Goal: Transaction & Acquisition: Download file/media

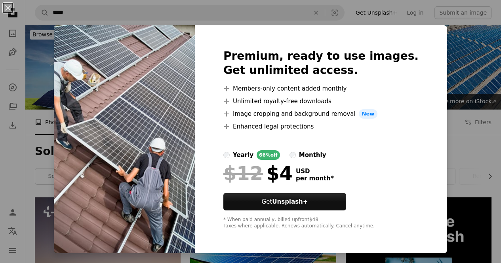
scroll to position [570, 0]
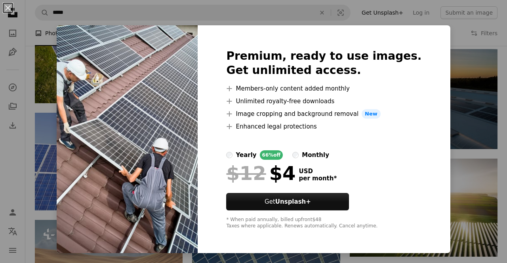
click at [440, 93] on div "An X shape Premium, ready to use images. Get unlimited access. A plus sign Memb…" at bounding box center [253, 131] width 507 height 263
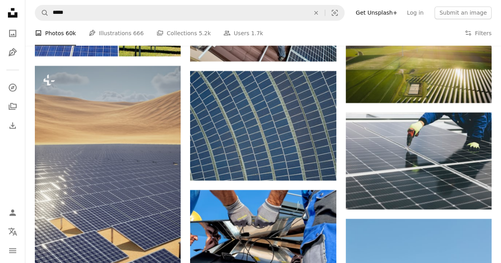
scroll to position [718, 0]
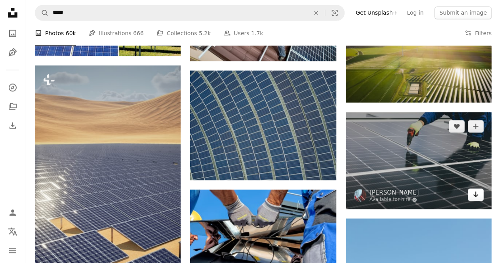
click at [474, 198] on icon "Arrow pointing down" at bounding box center [475, 195] width 6 height 10
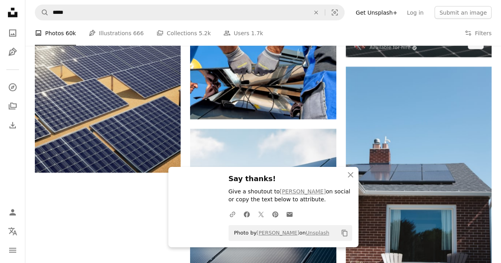
scroll to position [871, 0]
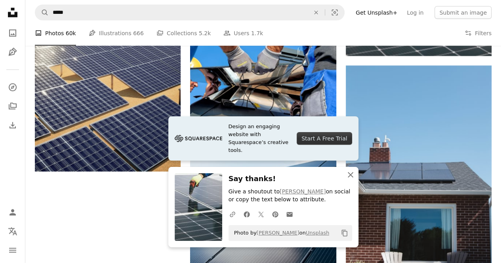
click at [350, 177] on icon "An X shape" at bounding box center [351, 175] width 10 height 10
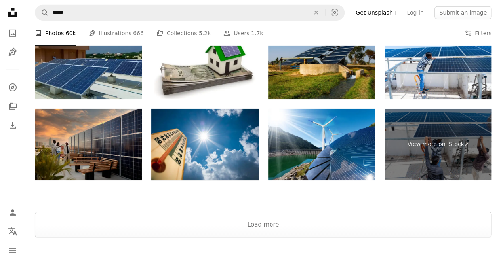
scroll to position [1304, 0]
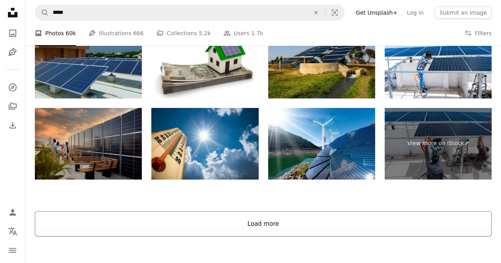
click at [314, 223] on button "Load more" at bounding box center [263, 223] width 457 height 25
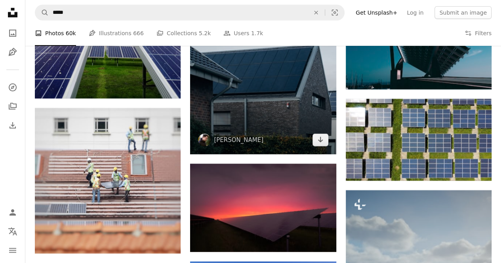
scroll to position [1292, 0]
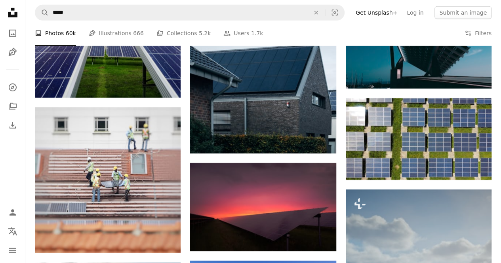
click at [494, 21] on nav "A magnifying glass ***** An X shape Visual search Filters Get Unsplash+ Log in …" at bounding box center [263, 12] width 476 height 25
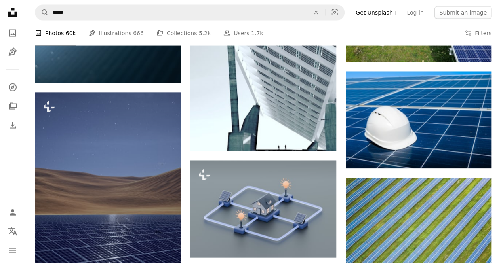
scroll to position [2321, 0]
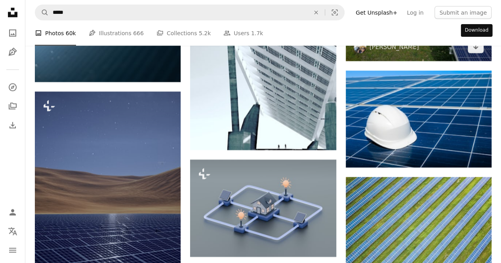
click at [474, 50] on icon "Arrow pointing down" at bounding box center [475, 47] width 6 height 10
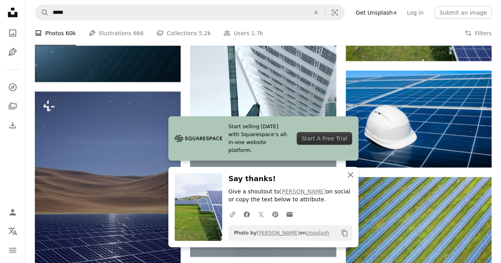
click at [353, 177] on icon "An X shape" at bounding box center [351, 175] width 10 height 10
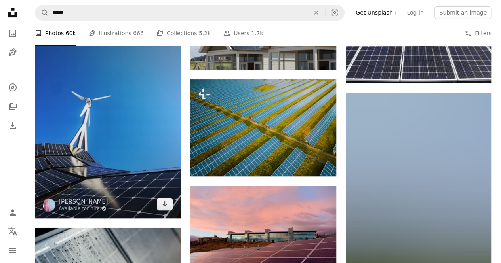
scroll to position [3113, 0]
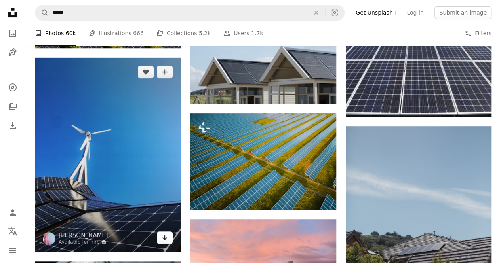
click at [167, 240] on icon "Arrow pointing down" at bounding box center [165, 238] width 6 height 10
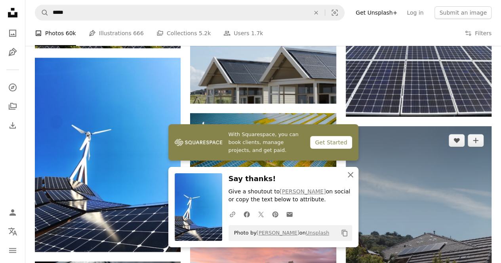
drag, startPoint x: 347, startPoint y: 177, endPoint x: 432, endPoint y: 186, distance: 86.1
click at [347, 177] on icon "An X shape" at bounding box center [351, 175] width 10 height 10
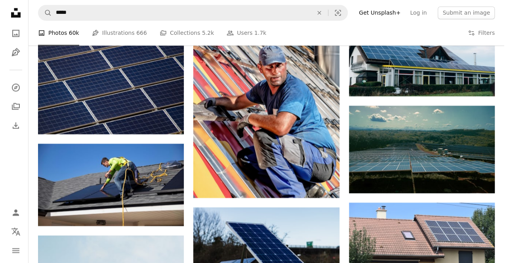
scroll to position [3667, 0]
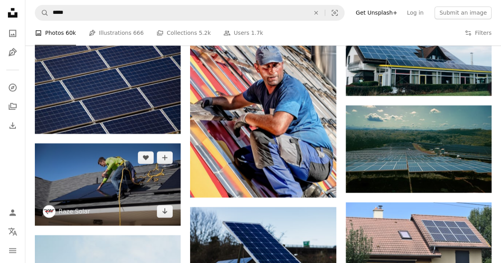
click at [135, 194] on img at bounding box center [108, 184] width 146 height 82
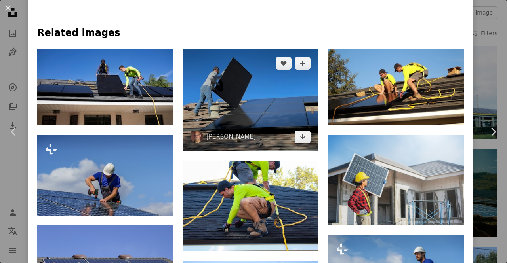
scroll to position [475, 0]
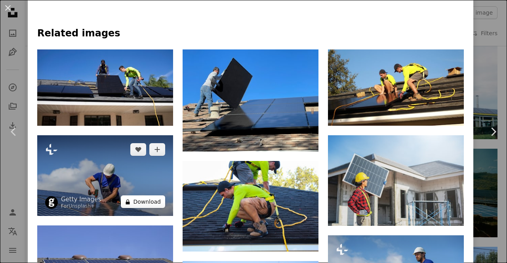
click at [142, 196] on button "A lock Download" at bounding box center [143, 202] width 44 height 13
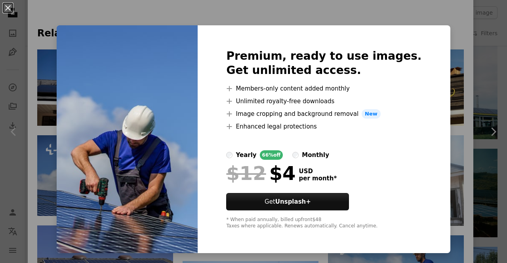
click at [460, 59] on div "An X shape Premium, ready to use images. Get unlimited access. A plus sign Memb…" at bounding box center [253, 131] width 507 height 263
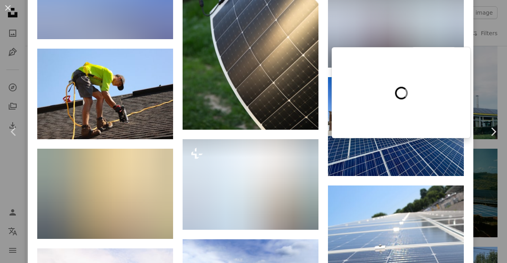
scroll to position [2138, 0]
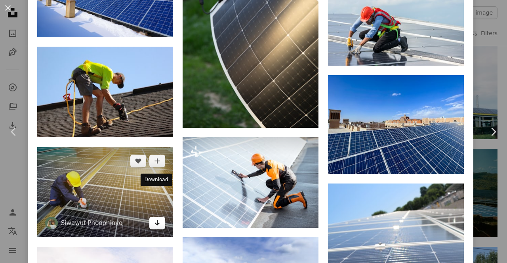
click at [155, 218] on icon "Arrow pointing down" at bounding box center [157, 223] width 6 height 10
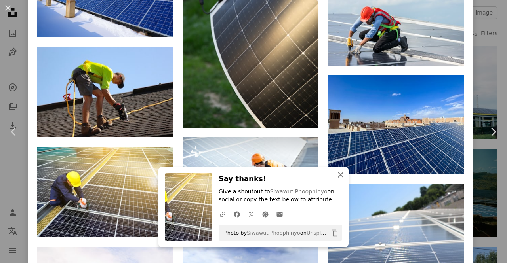
click at [338, 178] on icon "button" at bounding box center [341, 175] width 6 height 6
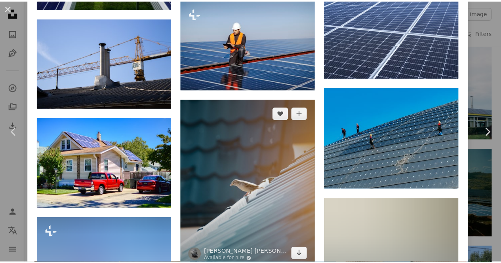
scroll to position [2970, 0]
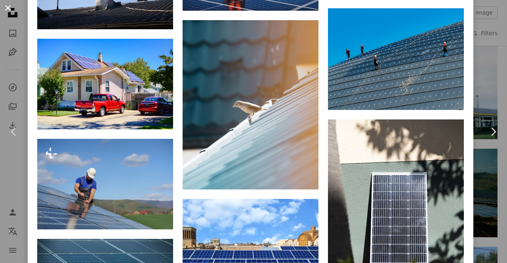
click at [3, 3] on button "An X shape" at bounding box center [8, 8] width 10 height 10
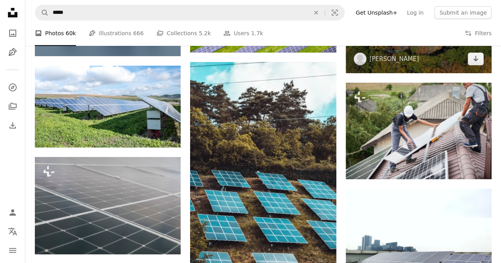
scroll to position [4499, 0]
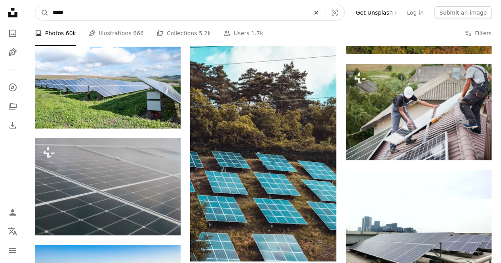
click at [325, 11] on icon "An X shape" at bounding box center [315, 13] width 17 height 6
type input "**********"
click at [35, 5] on button "A magnifying glass" at bounding box center [41, 12] width 13 height 15
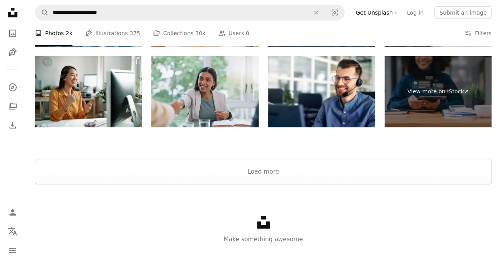
scroll to position [1292, 0]
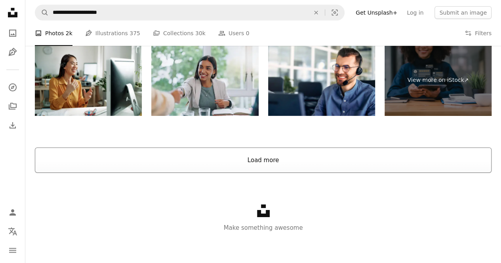
click at [273, 156] on button "Load more" at bounding box center [263, 160] width 457 height 25
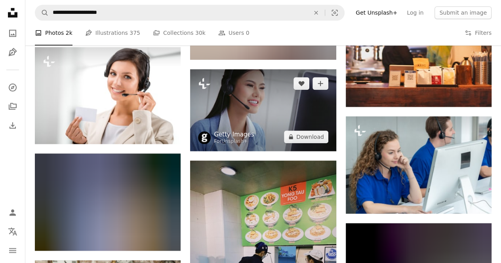
scroll to position [3471, 0]
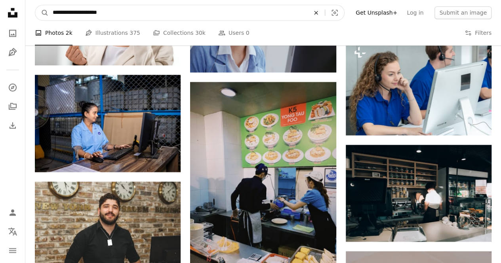
click at [325, 10] on icon "An X shape" at bounding box center [315, 13] width 17 height 6
type input "*******"
click at [35, 5] on button "A magnifying glass" at bounding box center [41, 12] width 13 height 15
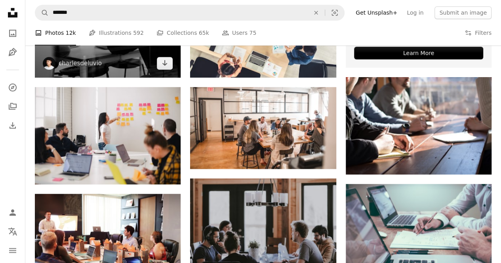
scroll to position [325, 0]
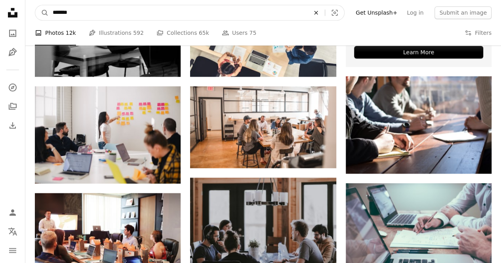
click at [325, 10] on icon "An X shape" at bounding box center [315, 13] width 17 height 6
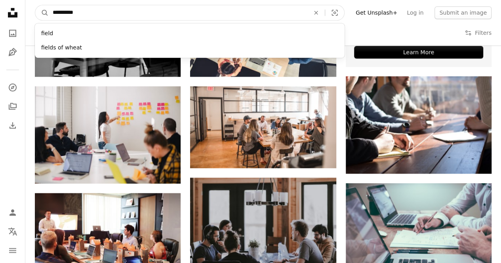
type input "**********"
click at [35, 5] on button "A magnifying glass" at bounding box center [41, 12] width 13 height 15
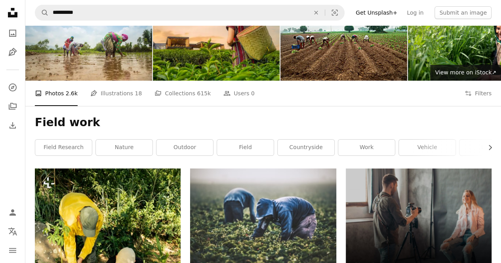
scroll to position [25, 0]
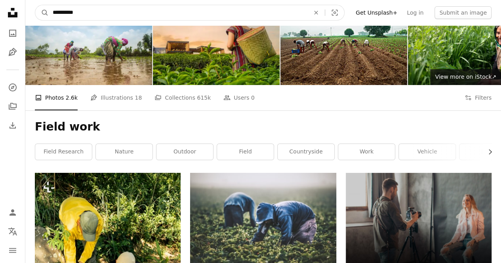
click at [51, 15] on input "**********" at bounding box center [178, 12] width 259 height 15
type input "**********"
click at [35, 5] on button "A magnifying glass" at bounding box center [41, 12] width 13 height 15
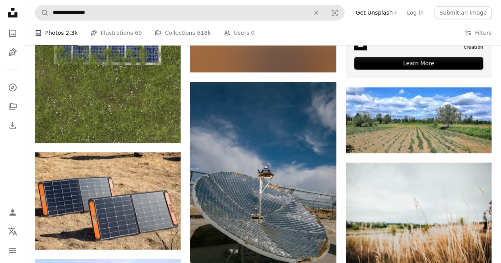
scroll to position [305, 0]
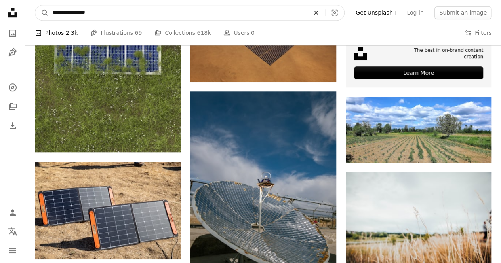
click at [325, 13] on icon "An X shape" at bounding box center [315, 13] width 17 height 6
type input "**********"
click at [35, 5] on button "A magnifying glass" at bounding box center [41, 12] width 13 height 15
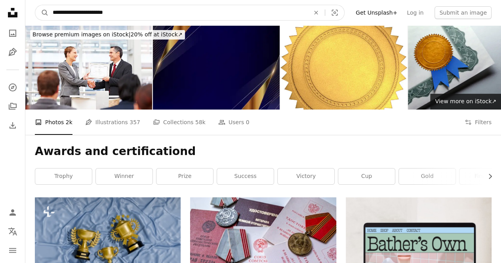
click at [254, 6] on input "**********" at bounding box center [178, 12] width 259 height 15
type input "**********"
click at [35, 5] on button "A magnifying glass" at bounding box center [41, 12] width 13 height 15
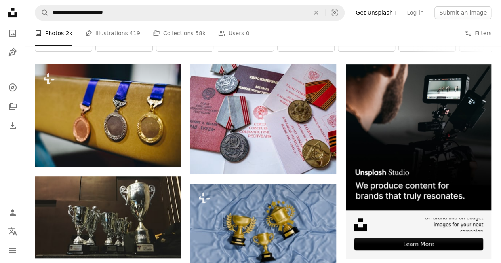
scroll to position [133, 0]
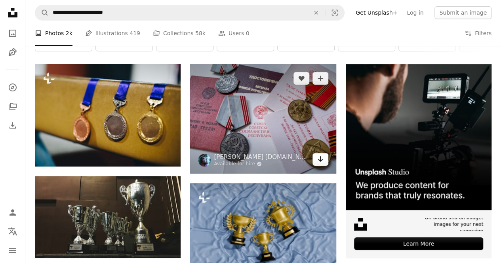
click at [322, 156] on icon "Arrow pointing down" at bounding box center [320, 159] width 6 height 10
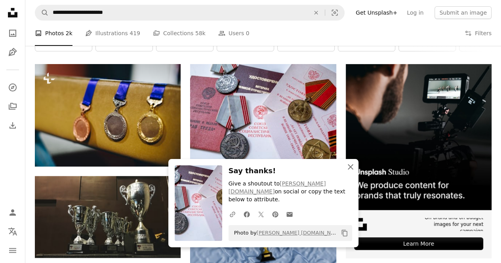
click at [352, 172] on icon "An X shape" at bounding box center [351, 167] width 10 height 10
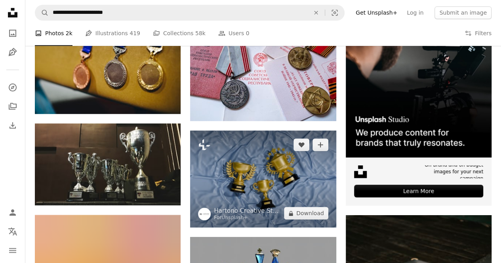
scroll to position [0, 0]
